Goal: Navigation & Orientation: Find specific page/section

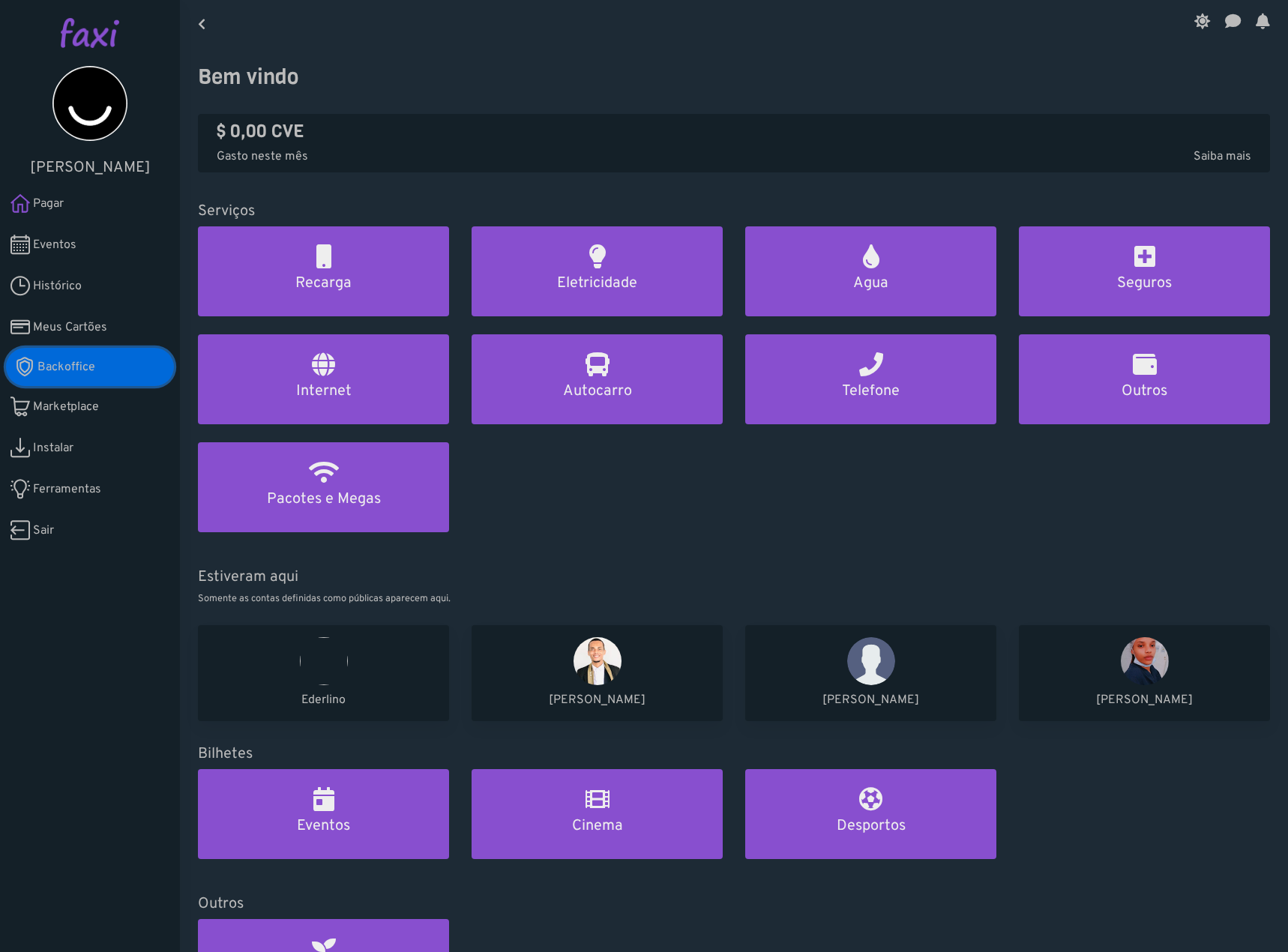
click at [86, 362] on span "Backoffice" at bounding box center [66, 367] width 58 height 18
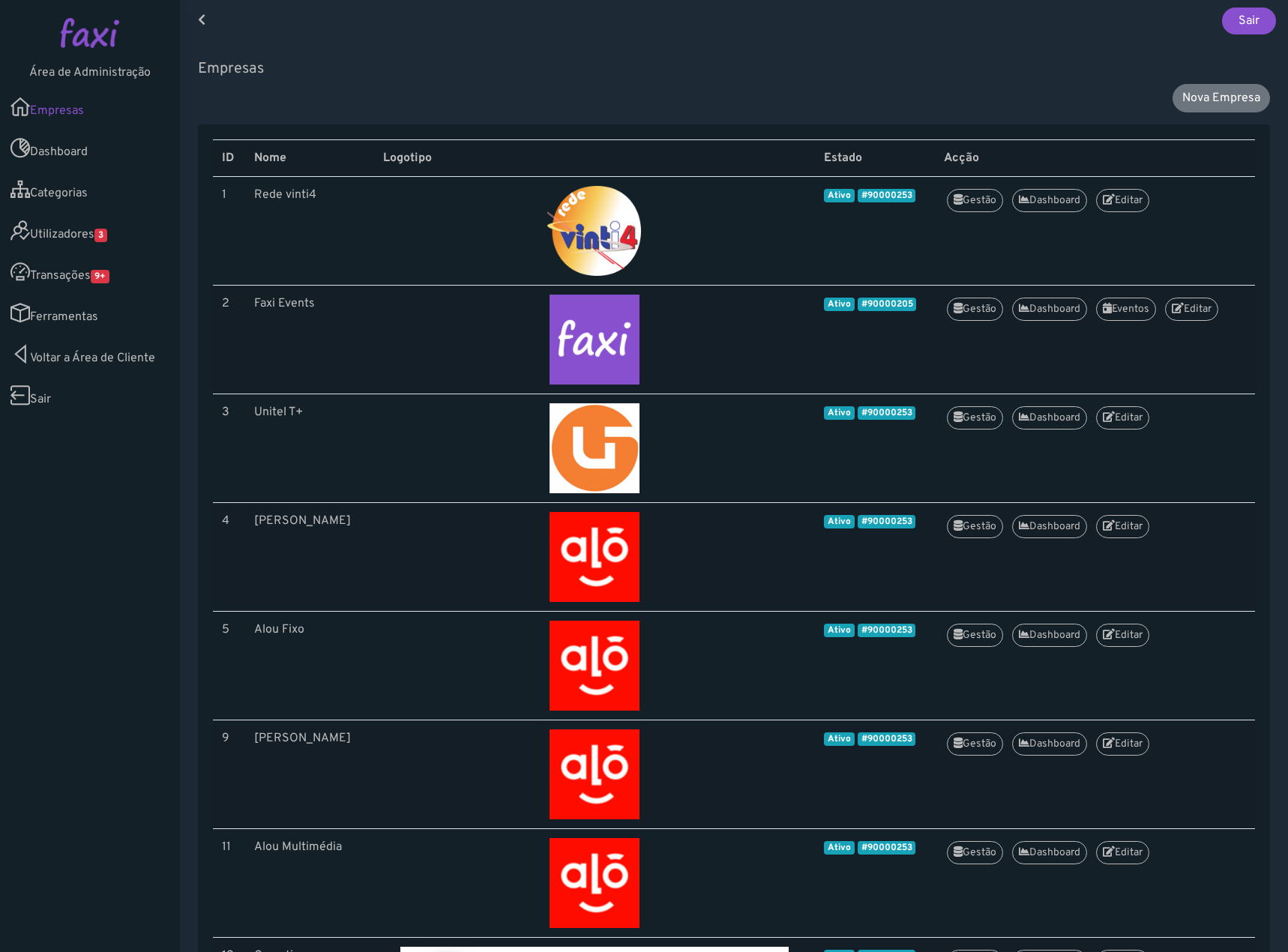
click at [107, 251] on link "Transações 9+" at bounding box center [90, 272] width 180 height 42
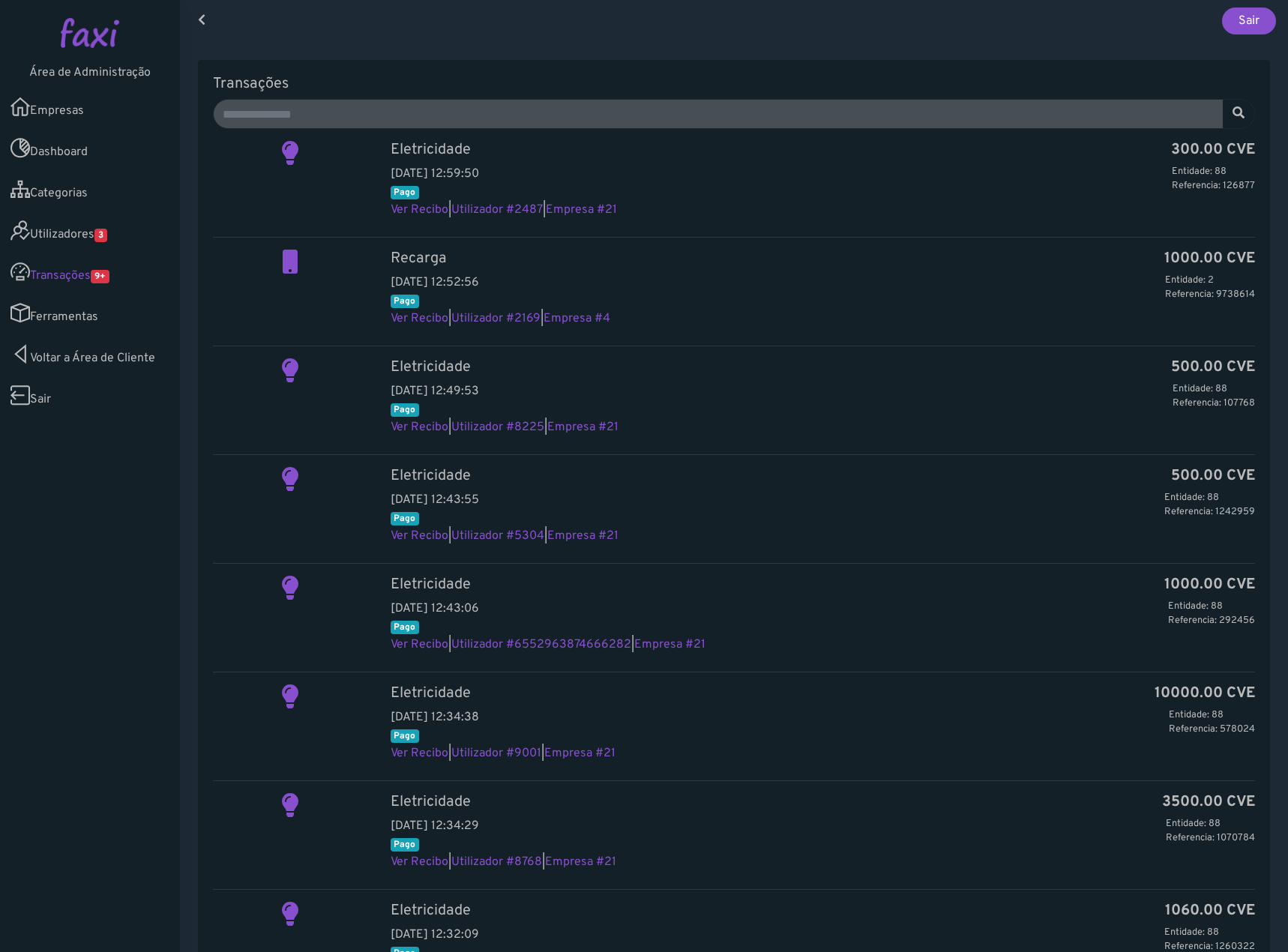
click at [106, 234] on span "3" at bounding box center [101, 235] width 13 height 14
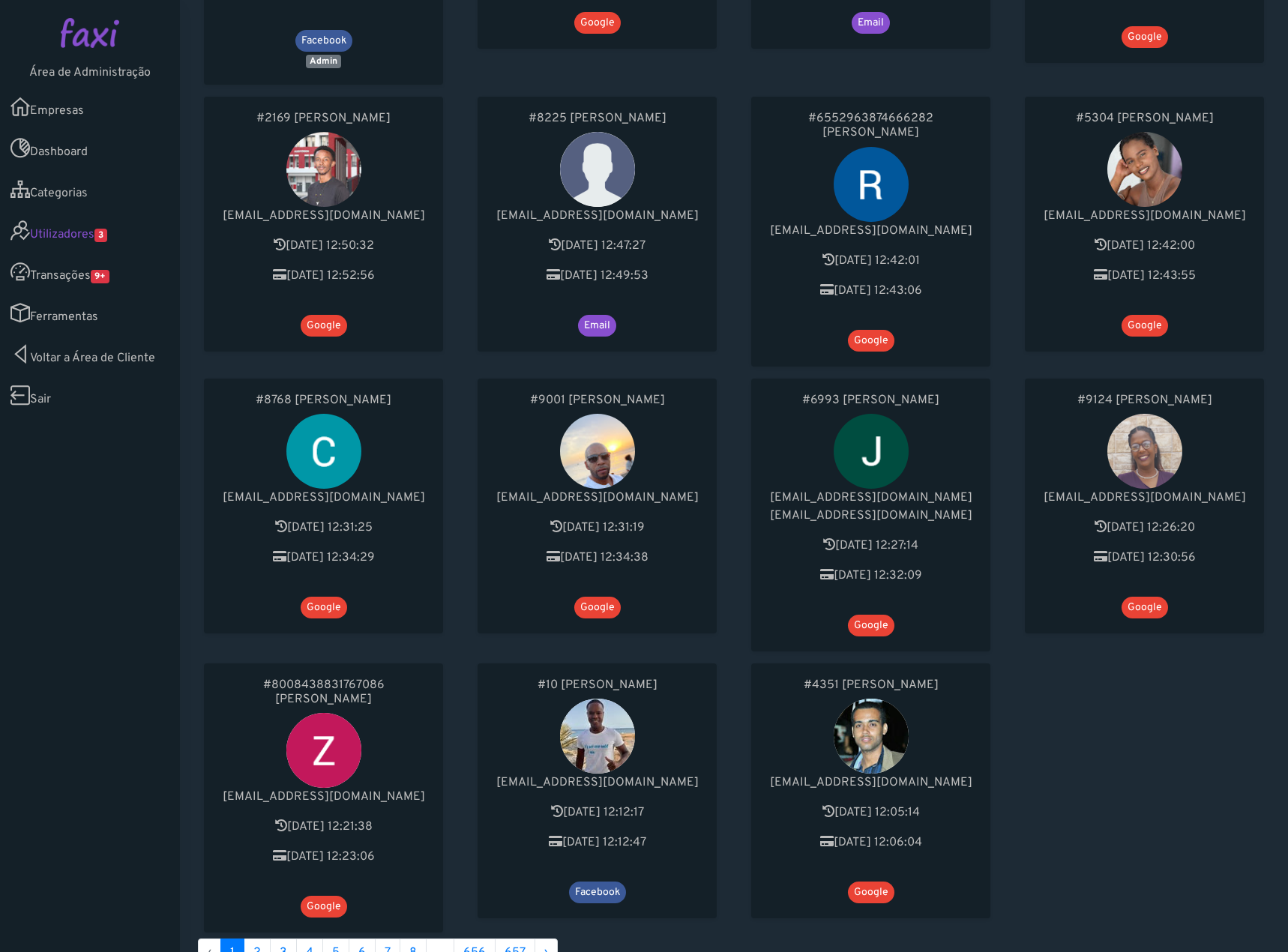
scroll to position [374, 0]
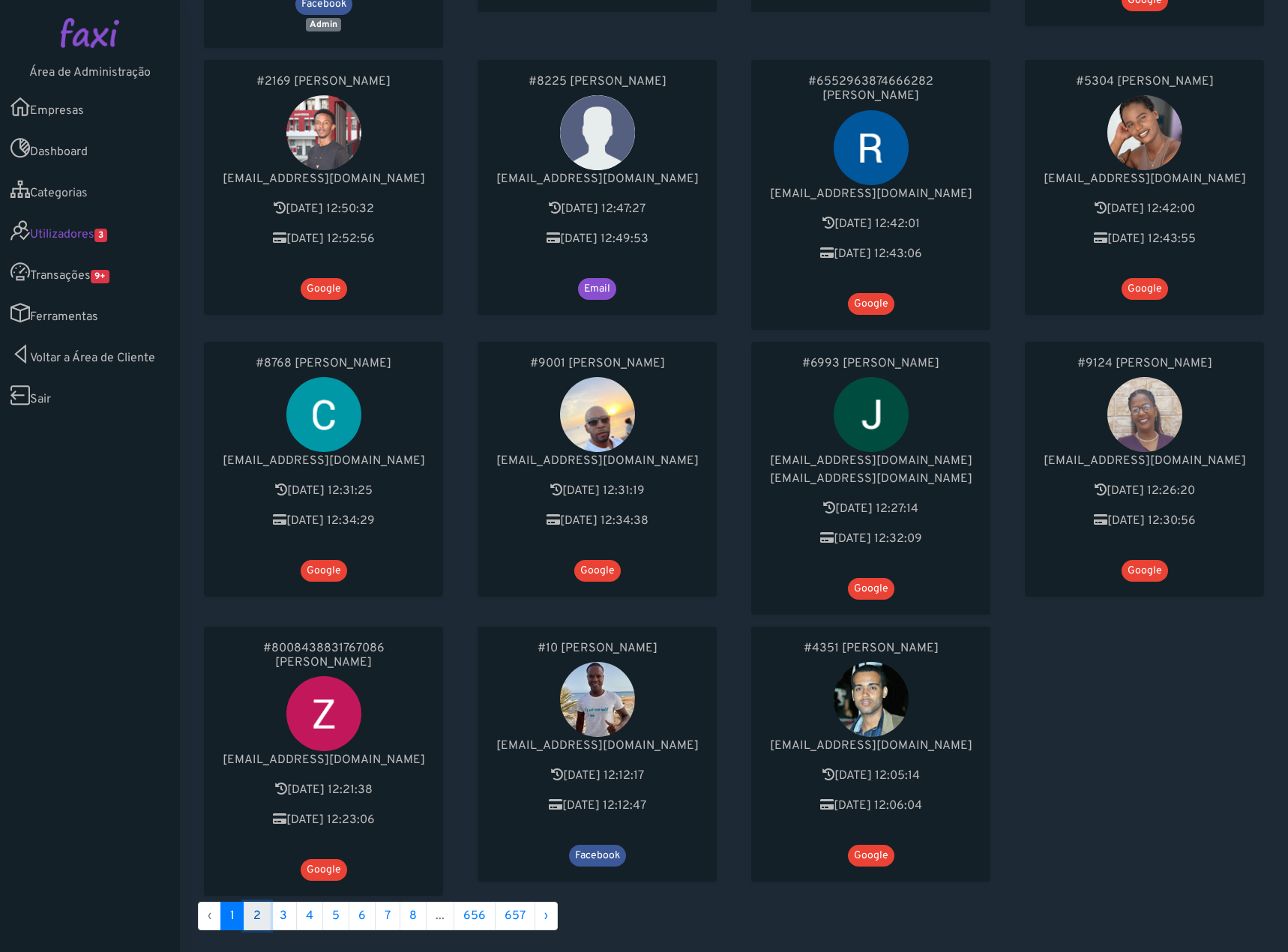
click at [252, 902] on link "2" at bounding box center [258, 916] width 27 height 29
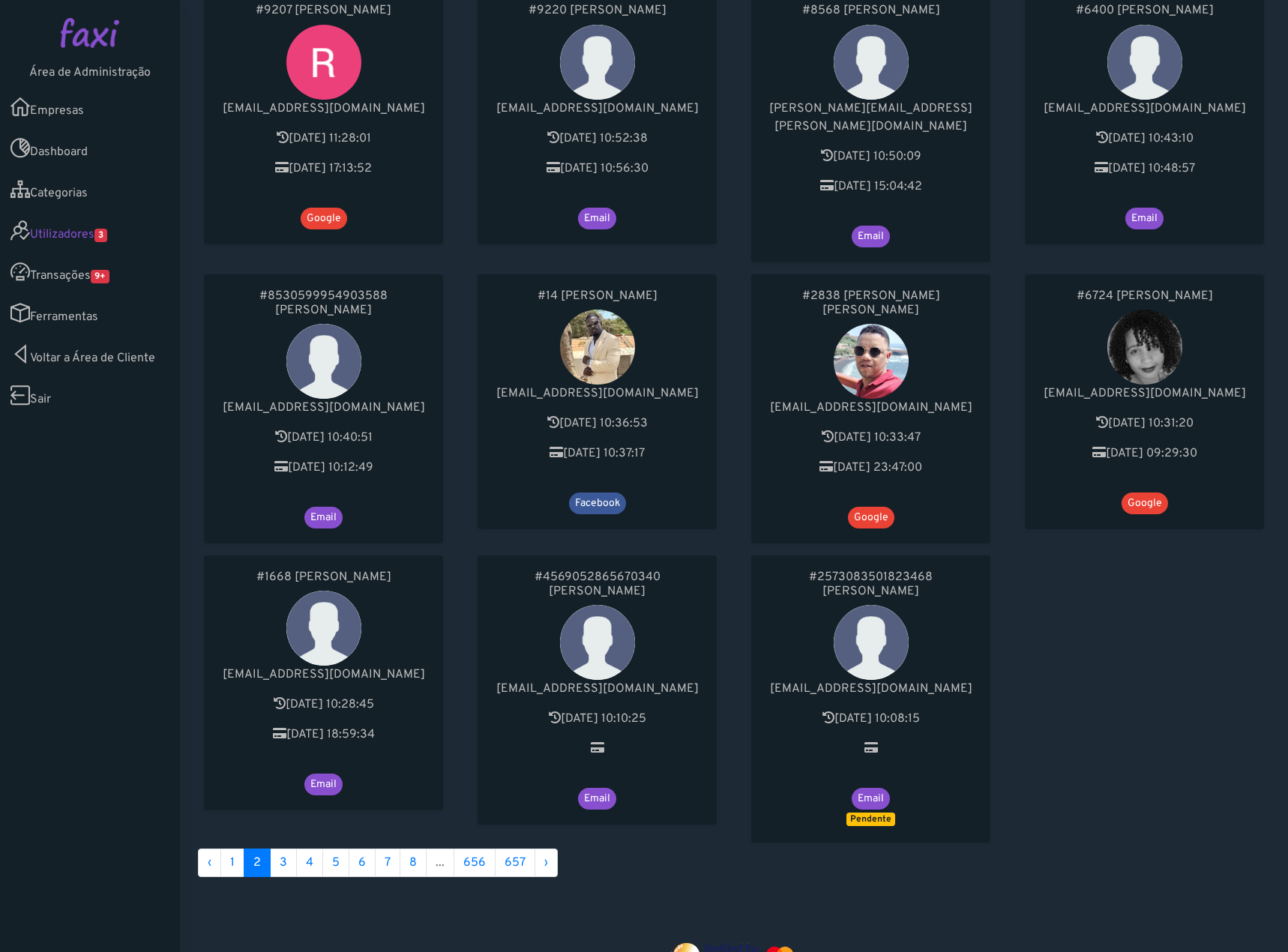
scroll to position [517, 0]
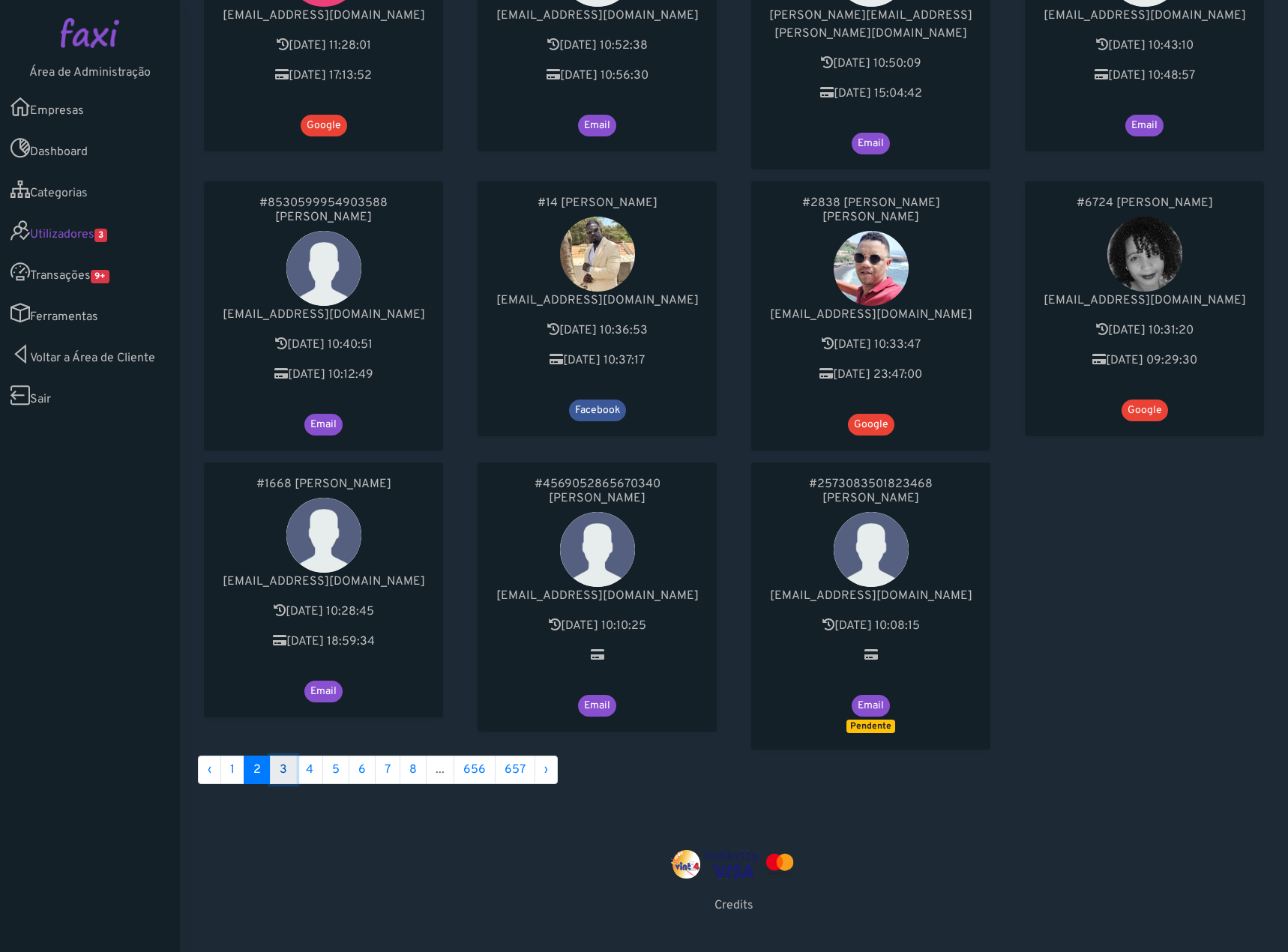
click at [275, 755] on link "3" at bounding box center [283, 770] width 27 height 29
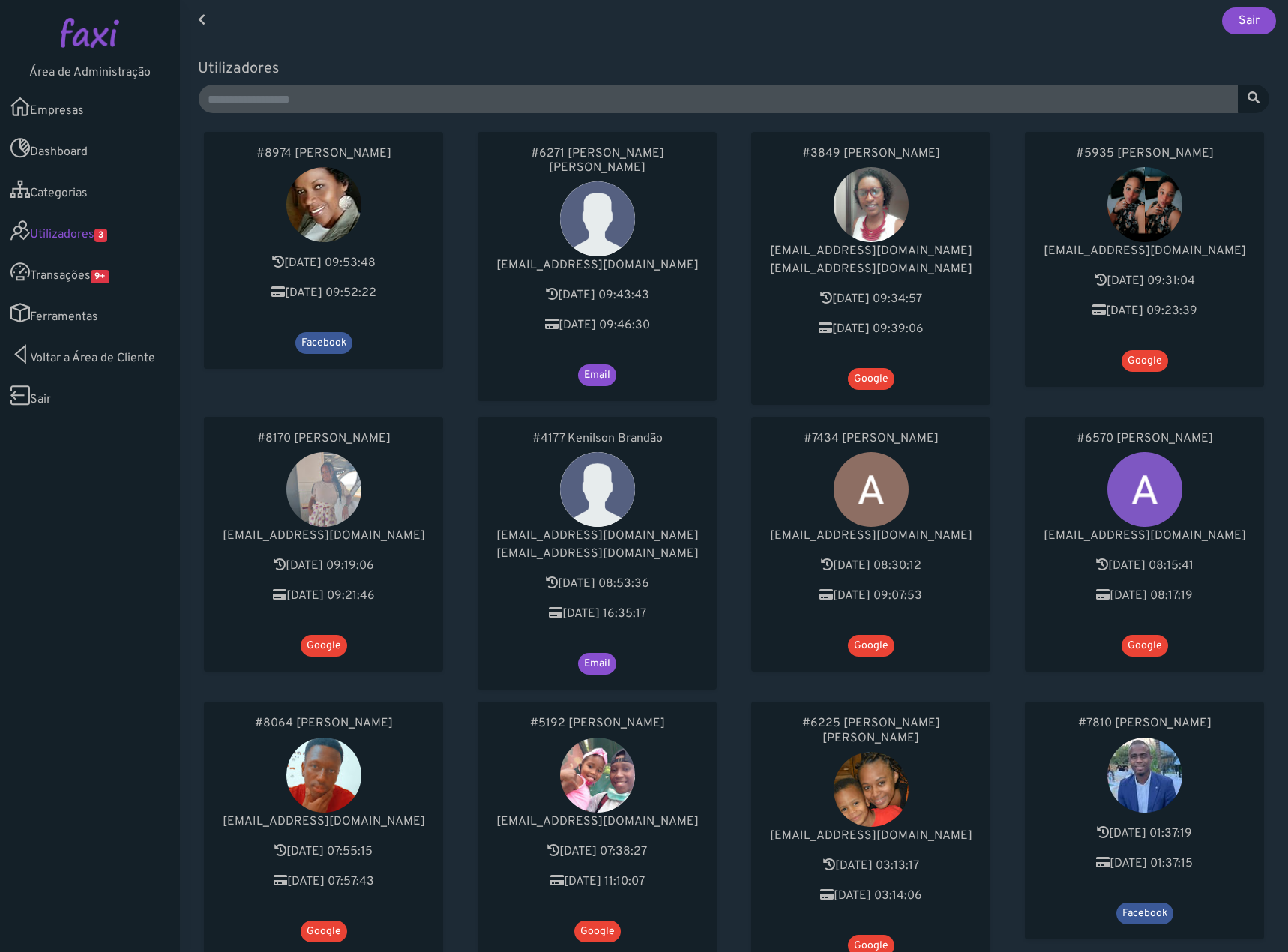
click at [121, 282] on link "Transações 9+" at bounding box center [90, 272] width 180 height 42
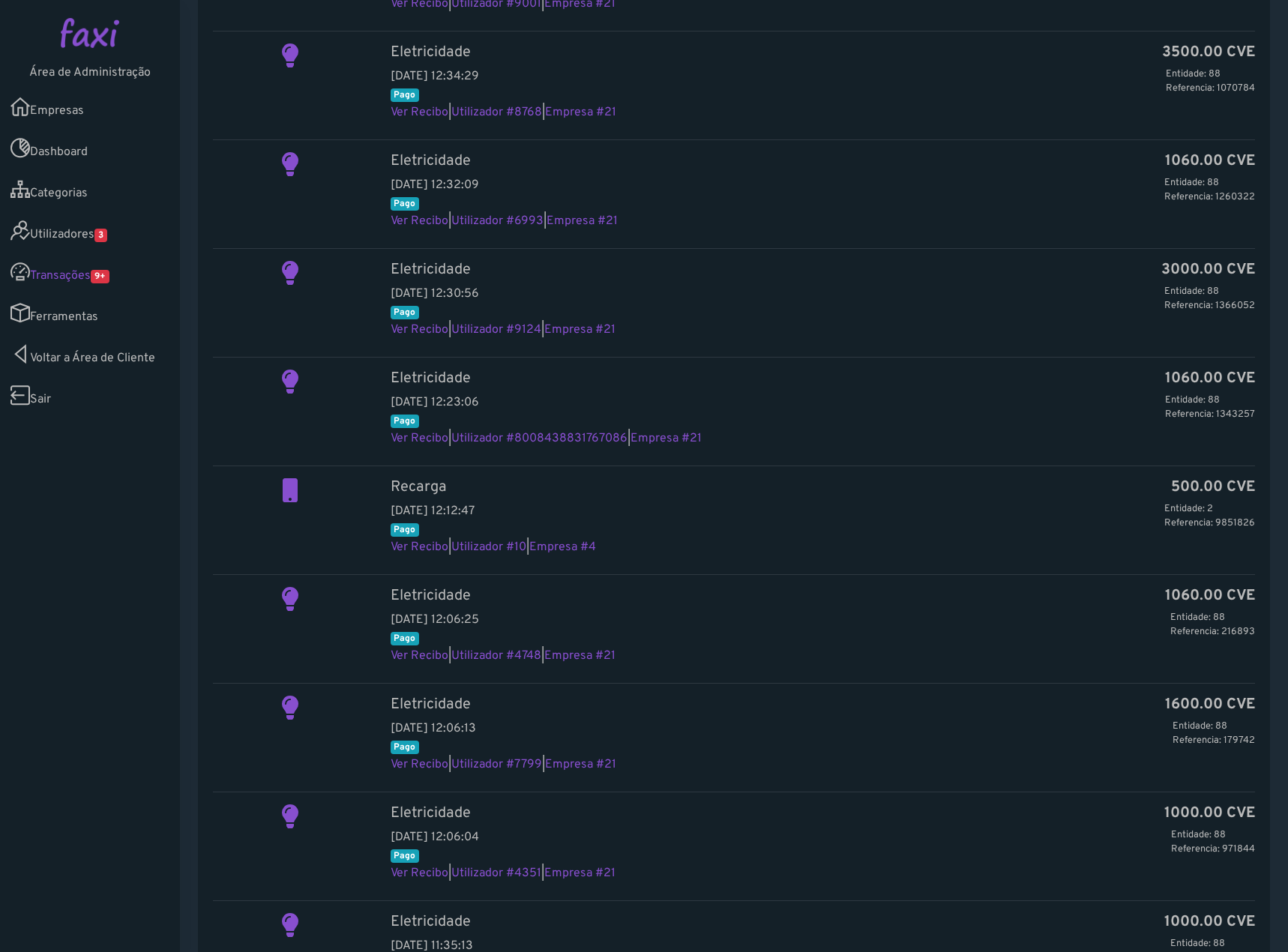
scroll to position [1077, 0]
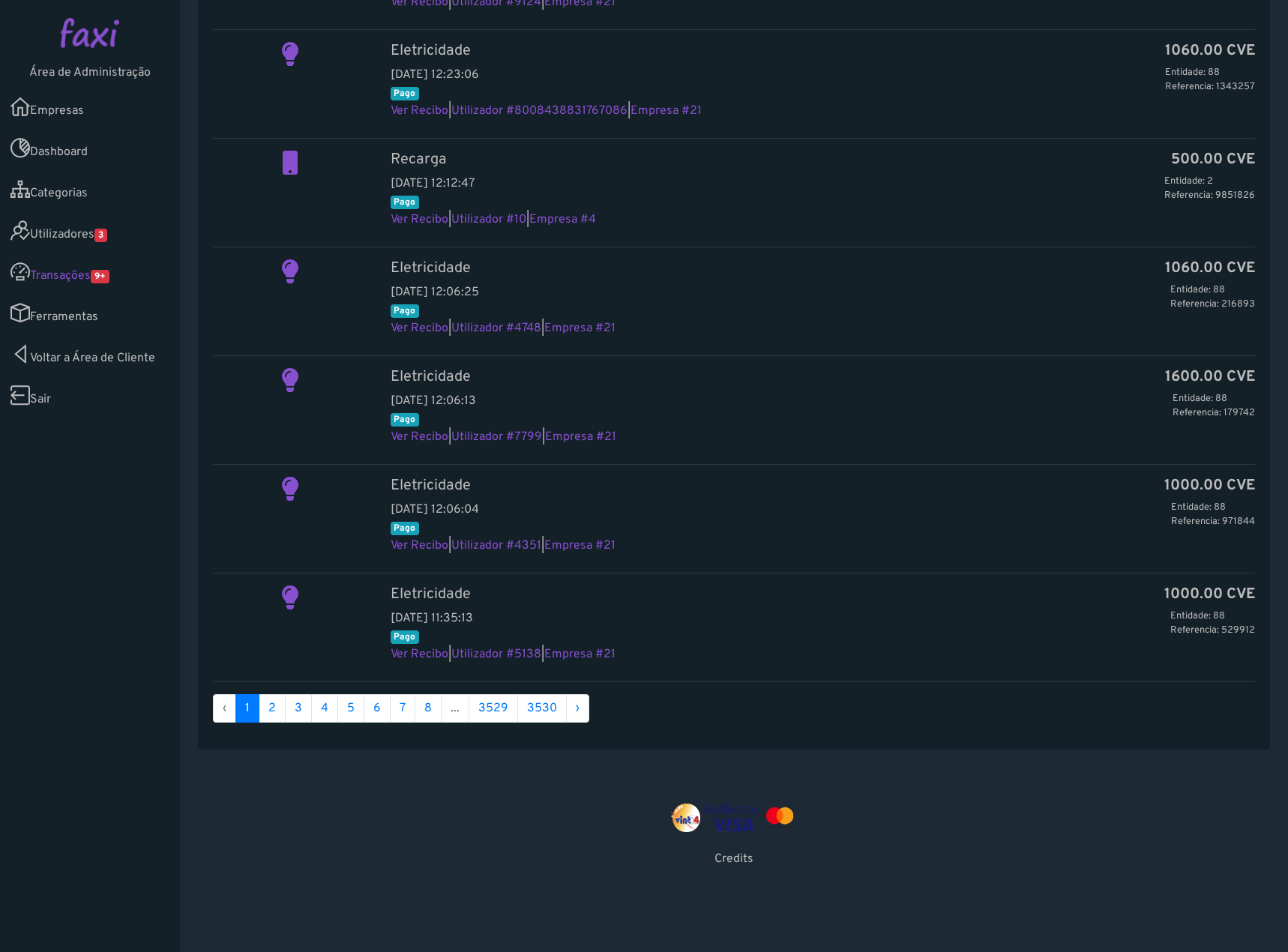
click at [98, 312] on link "Ferramentas" at bounding box center [90, 313] width 180 height 42
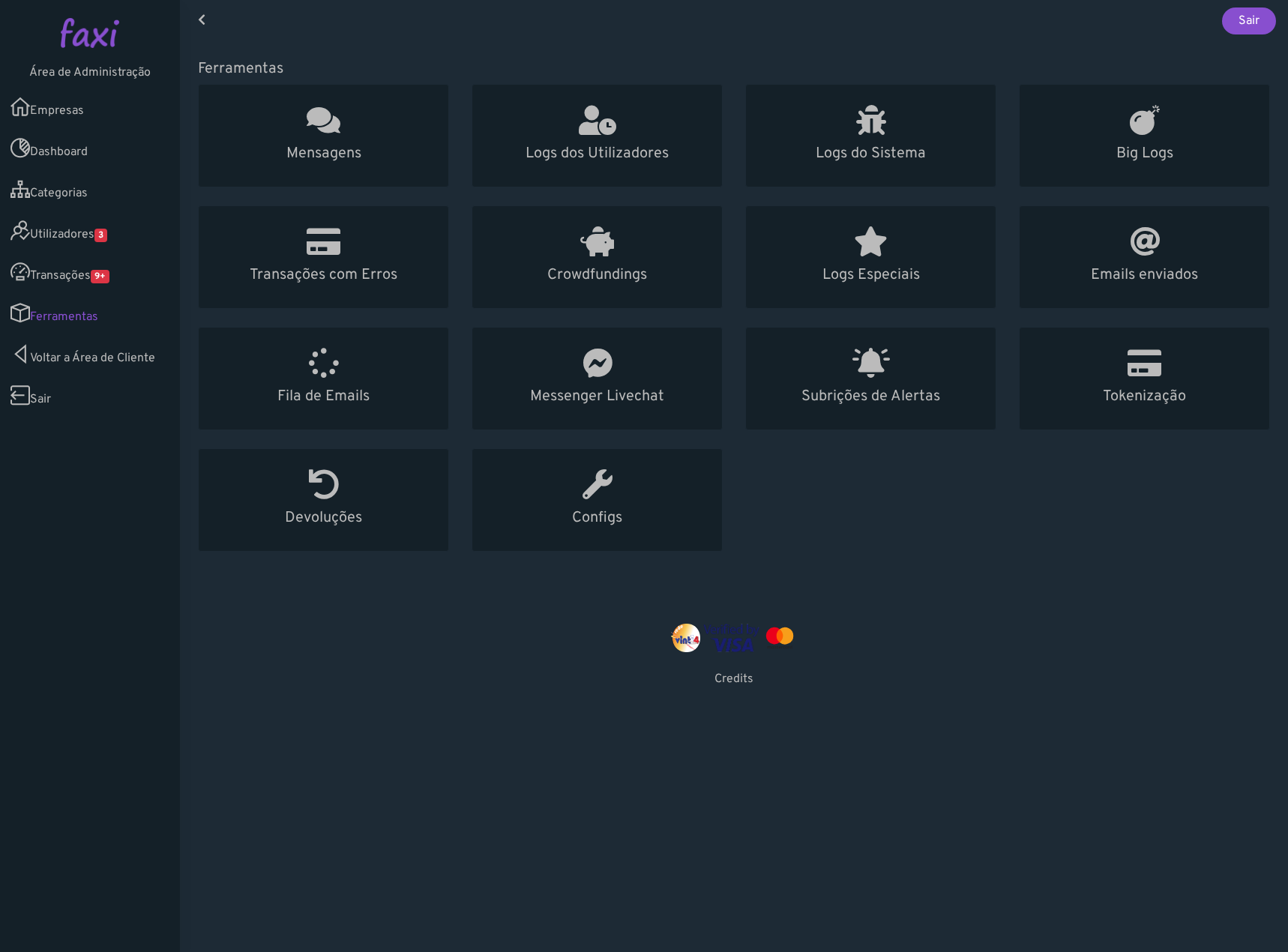
click at [104, 361] on link "Voltar a Área de Cliente" at bounding box center [90, 354] width 180 height 42
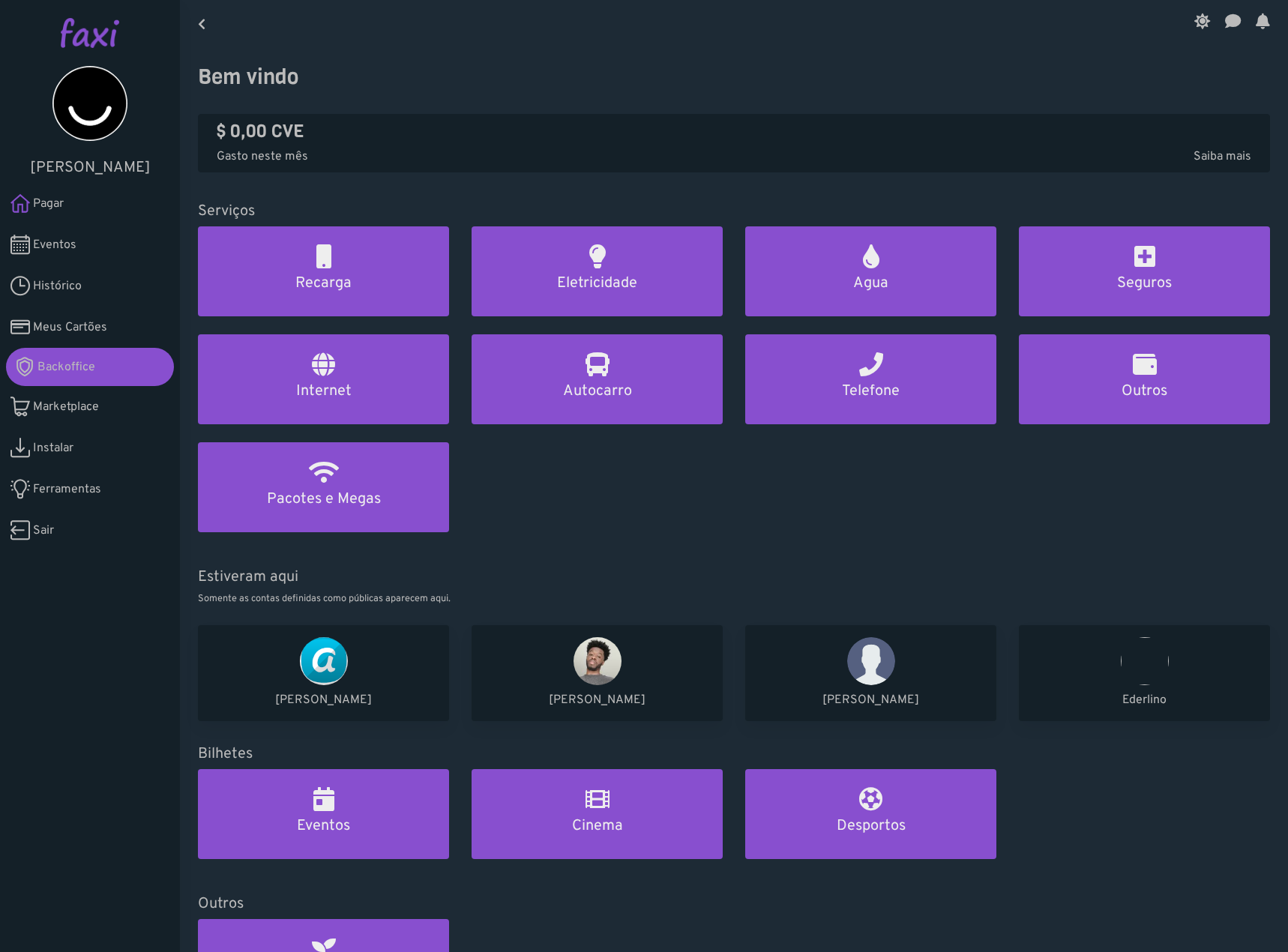
click at [94, 36] on img at bounding box center [90, 32] width 58 height 30
